Goal: Task Accomplishment & Management: Manage account settings

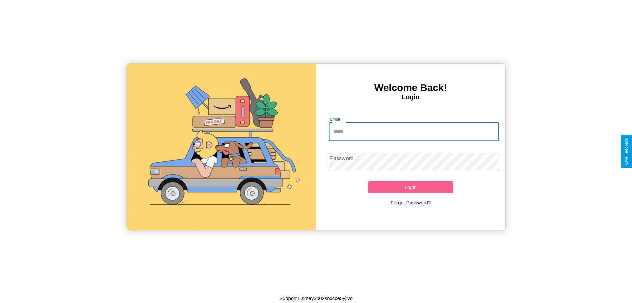
click at [414, 131] on input "Email" at bounding box center [414, 132] width 171 height 18
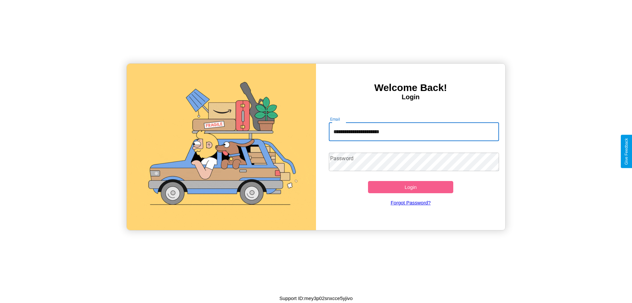
type input "**********"
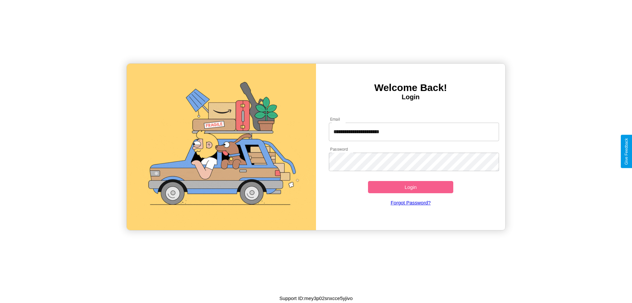
click at [411, 187] on button "Login" at bounding box center [410, 187] width 85 height 12
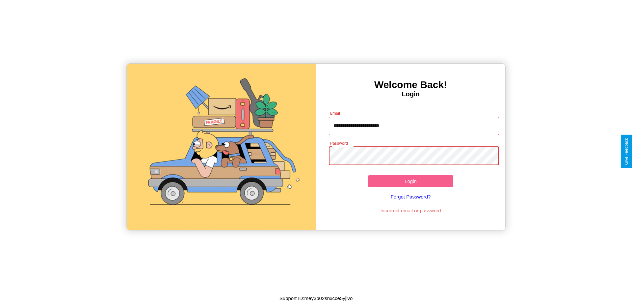
click at [411, 181] on button "Login" at bounding box center [410, 181] width 85 height 12
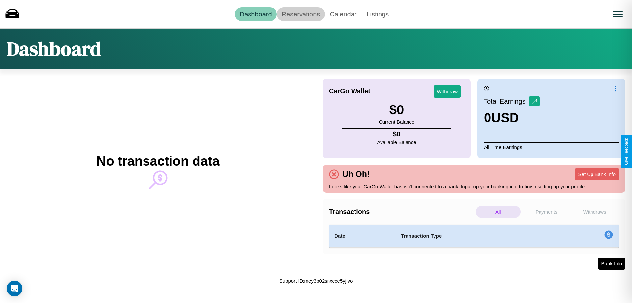
click at [301, 14] on link "Reservations" at bounding box center [301, 14] width 48 height 14
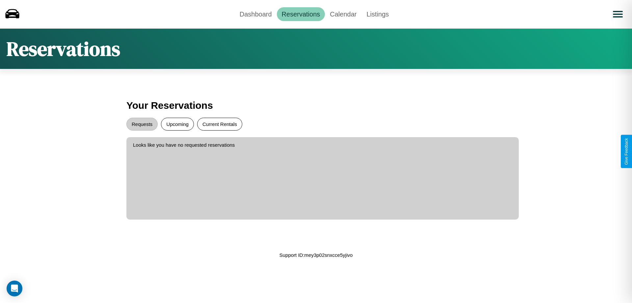
click at [220, 124] on button "Current Rentals" at bounding box center [219, 124] width 45 height 13
click at [142, 124] on button "Requests" at bounding box center [141, 124] width 31 height 13
click at [256, 14] on link "Dashboard" at bounding box center [256, 14] width 42 height 14
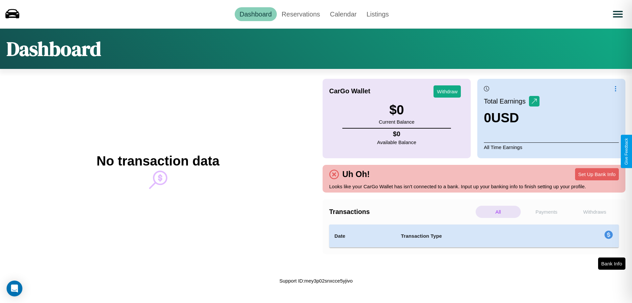
click at [595, 211] on p "Withdraws" at bounding box center [594, 212] width 45 height 12
click at [498, 211] on p "All" at bounding box center [498, 212] width 45 height 12
